Goal: Information Seeking & Learning: Learn about a topic

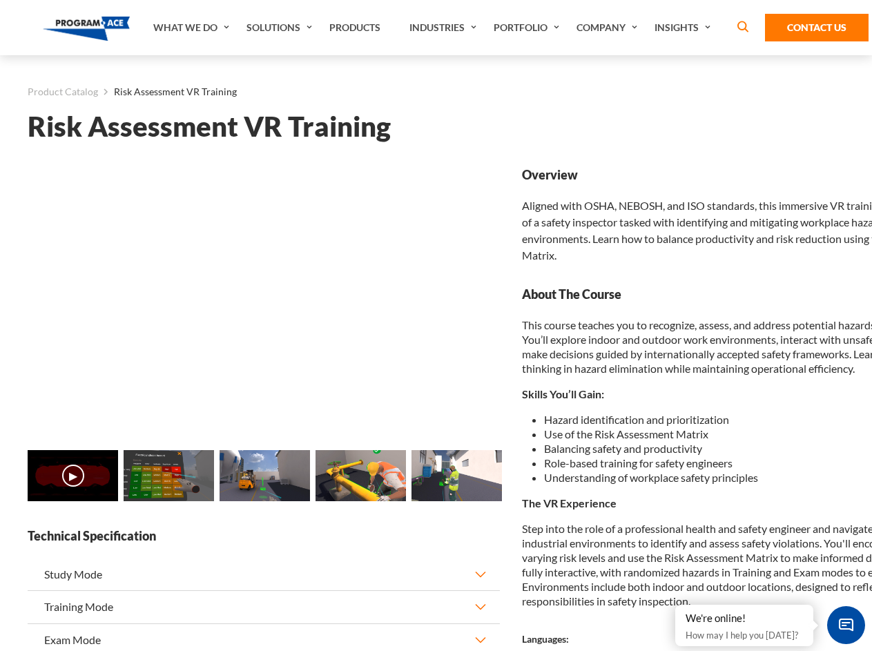
click at [281, 28] on link "Solutions" at bounding box center [281, 27] width 83 height 55
click at [0, 0] on div "AI & Computer Vision Solutions Computer Vision Quality Control AI tools for fas…" at bounding box center [0, 0] width 0 height 0
click at [0, 0] on div "AI & Computer Vision Solutions Virtual Training Solutions Virtual Tour Solution…" at bounding box center [0, 0] width 0 height 0
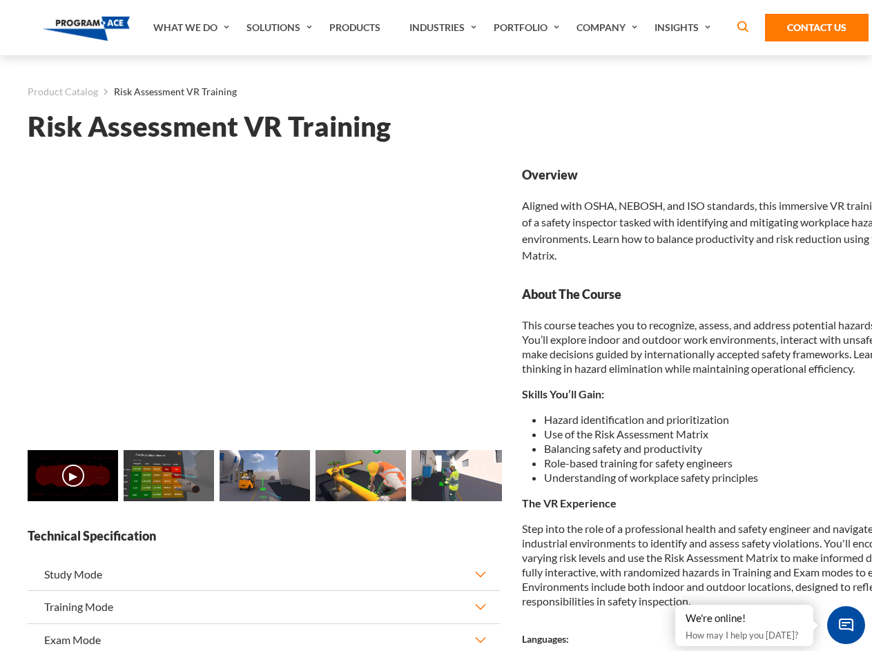
click at [0, 0] on div "AI & Computer Vision Solutions Virtual Training Solutions Virtual Tour Solution…" at bounding box center [0, 0] width 0 height 0
click at [0, 0] on div "AI & Computer Vision Solutions Computer Vision Quality Control AI tools for fas…" at bounding box center [0, 0] width 0 height 0
